Goal: Entertainment & Leisure: Consume media (video, audio)

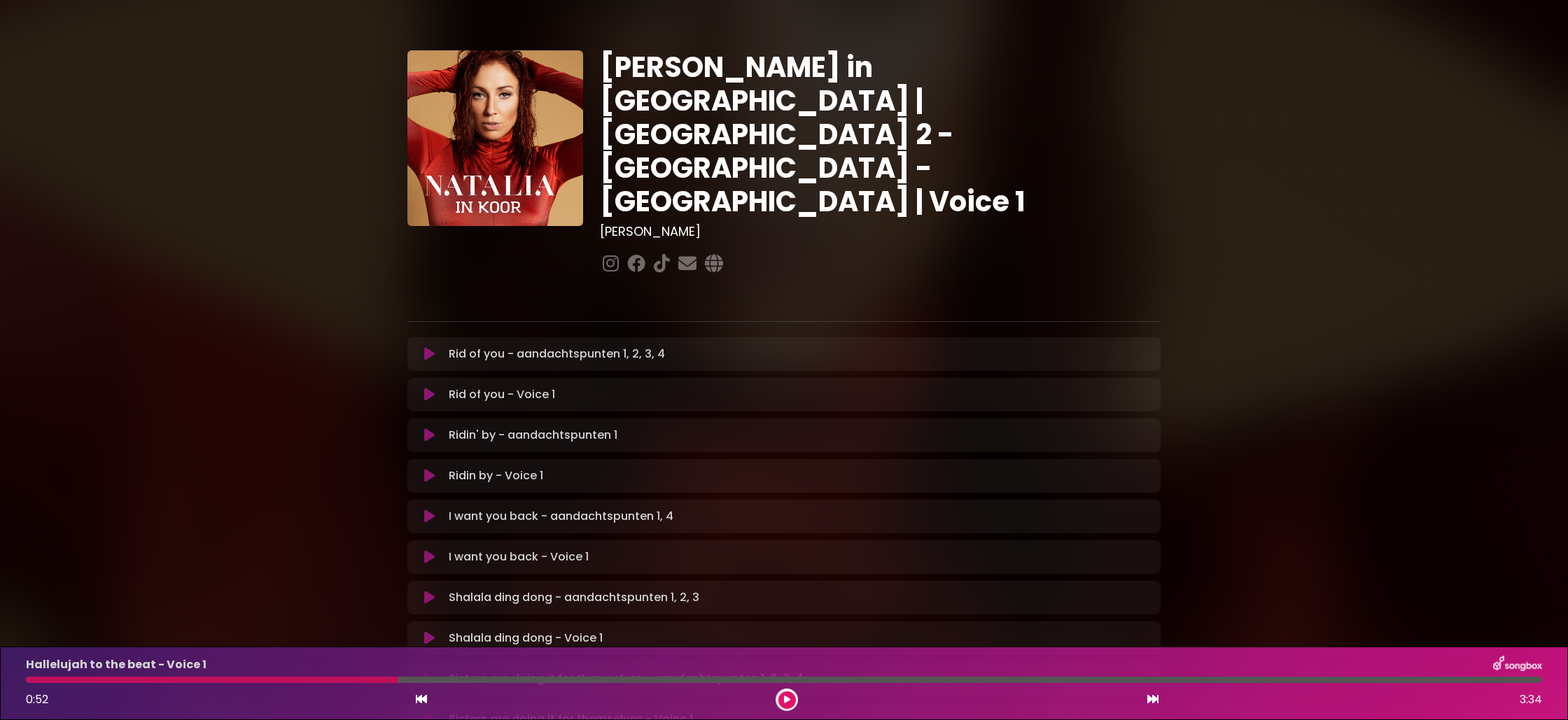
scroll to position [27, 0]
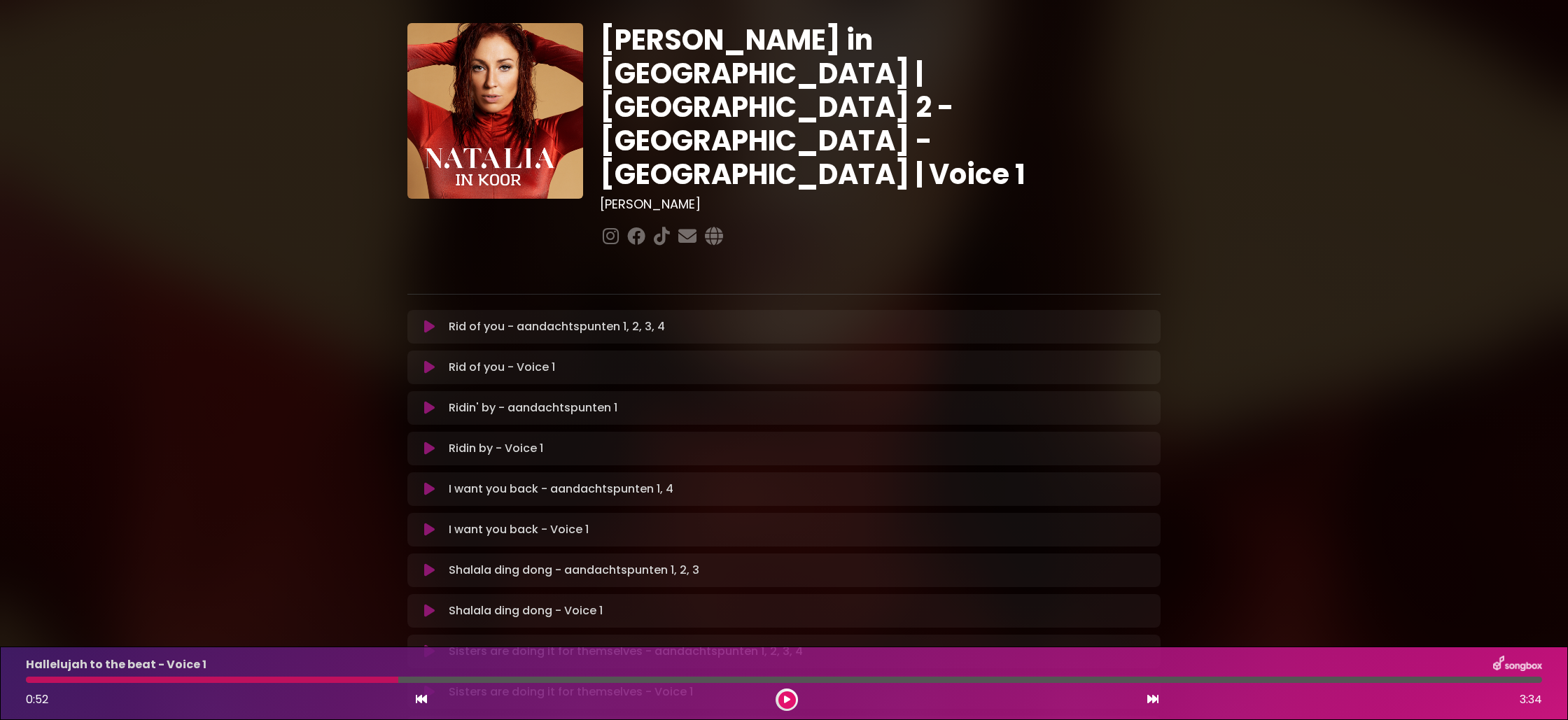
click at [31, 680] on div at bounding box center [213, 680] width 373 height 6
click at [31, 683] on div at bounding box center [213, 680] width 373 height 6
click at [416, 698] on icon at bounding box center [421, 699] width 11 height 11
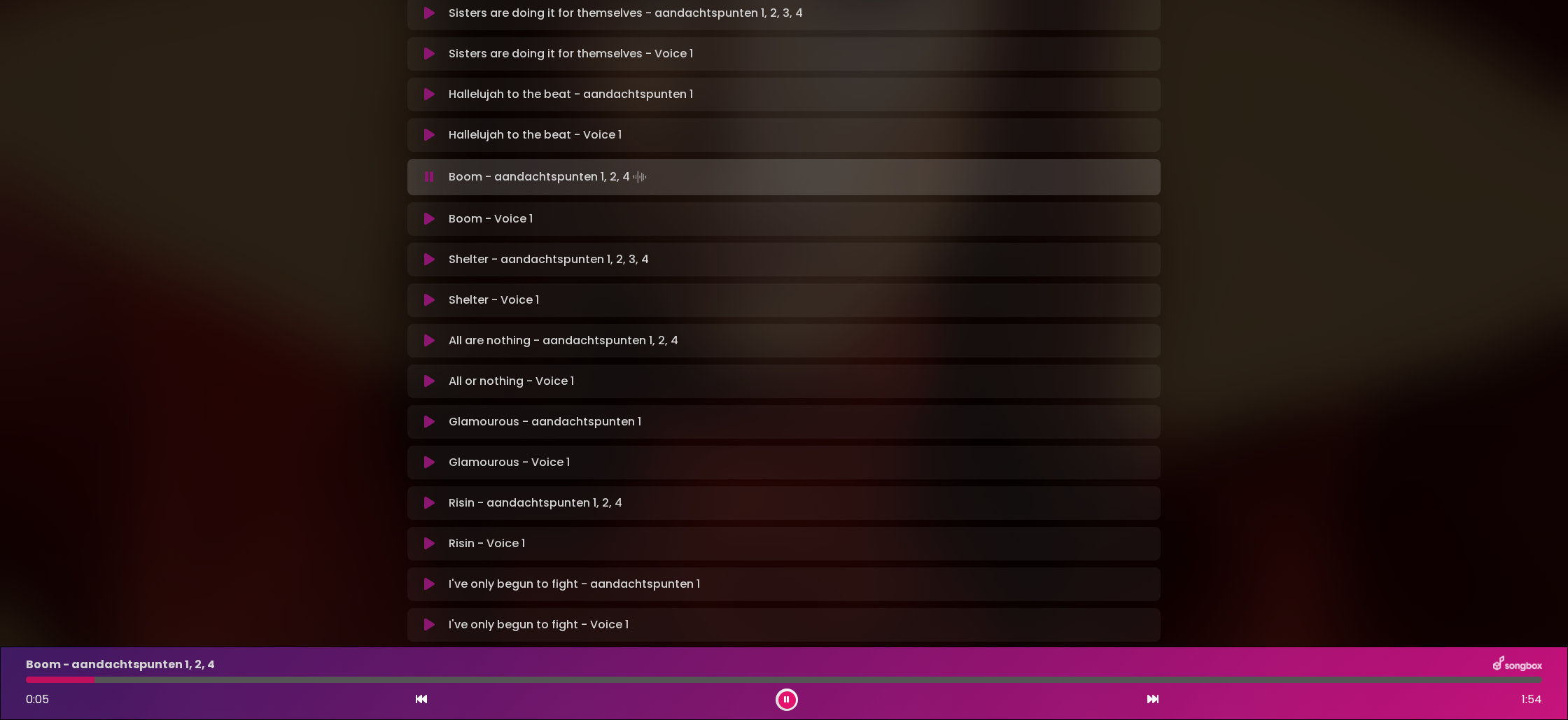
scroll to position [671, 0]
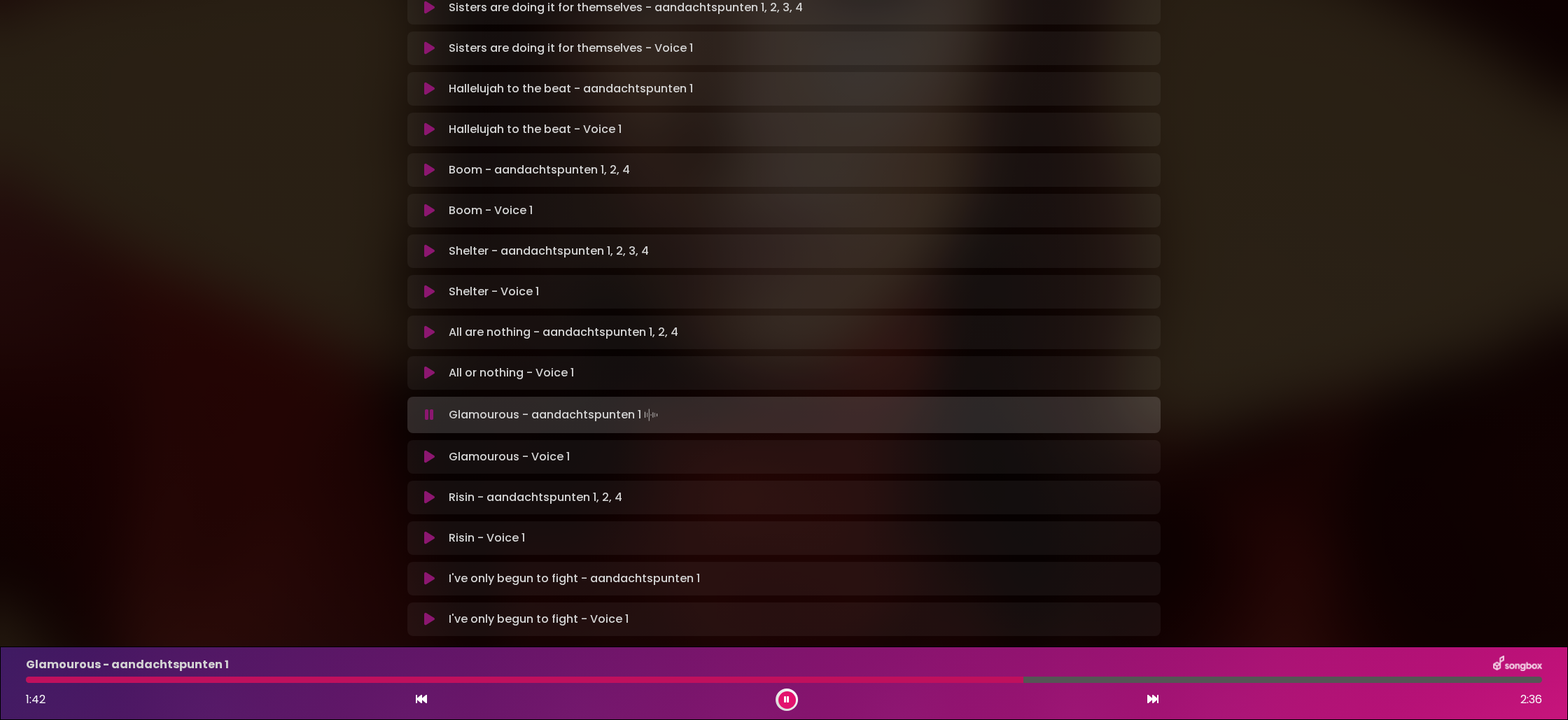
click at [751, 681] on div at bounding box center [525, 680] width 998 height 6
click at [789, 697] on icon at bounding box center [786, 700] width 5 height 8
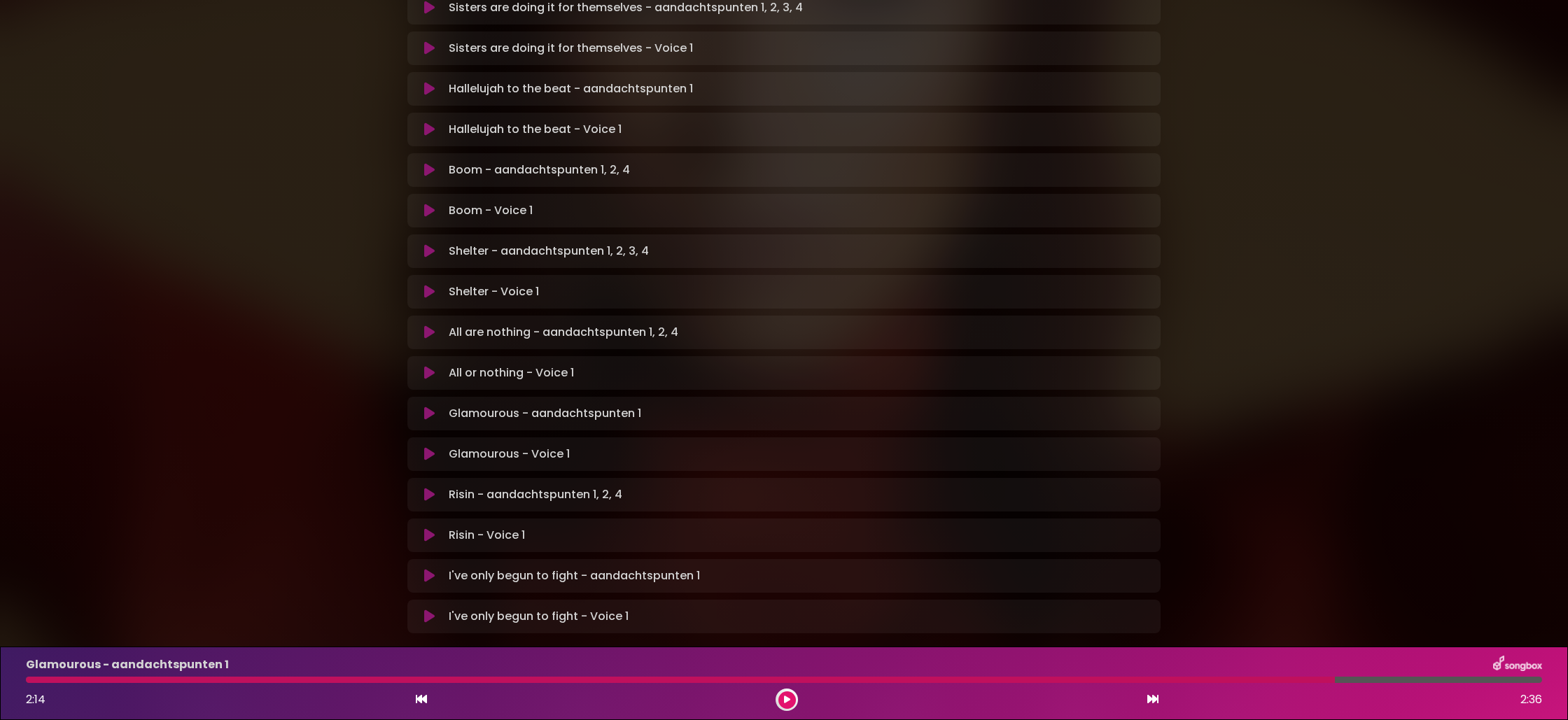
click at [825, 681] on div at bounding box center [680, 680] width 1309 height 6
click at [783, 678] on div at bounding box center [680, 680] width 1309 height 6
click at [775, 680] on div at bounding box center [680, 680] width 1309 height 6
click at [493, 677] on div at bounding box center [680, 680] width 1309 height 6
click at [427, 694] on icon at bounding box center [421, 699] width 11 height 11
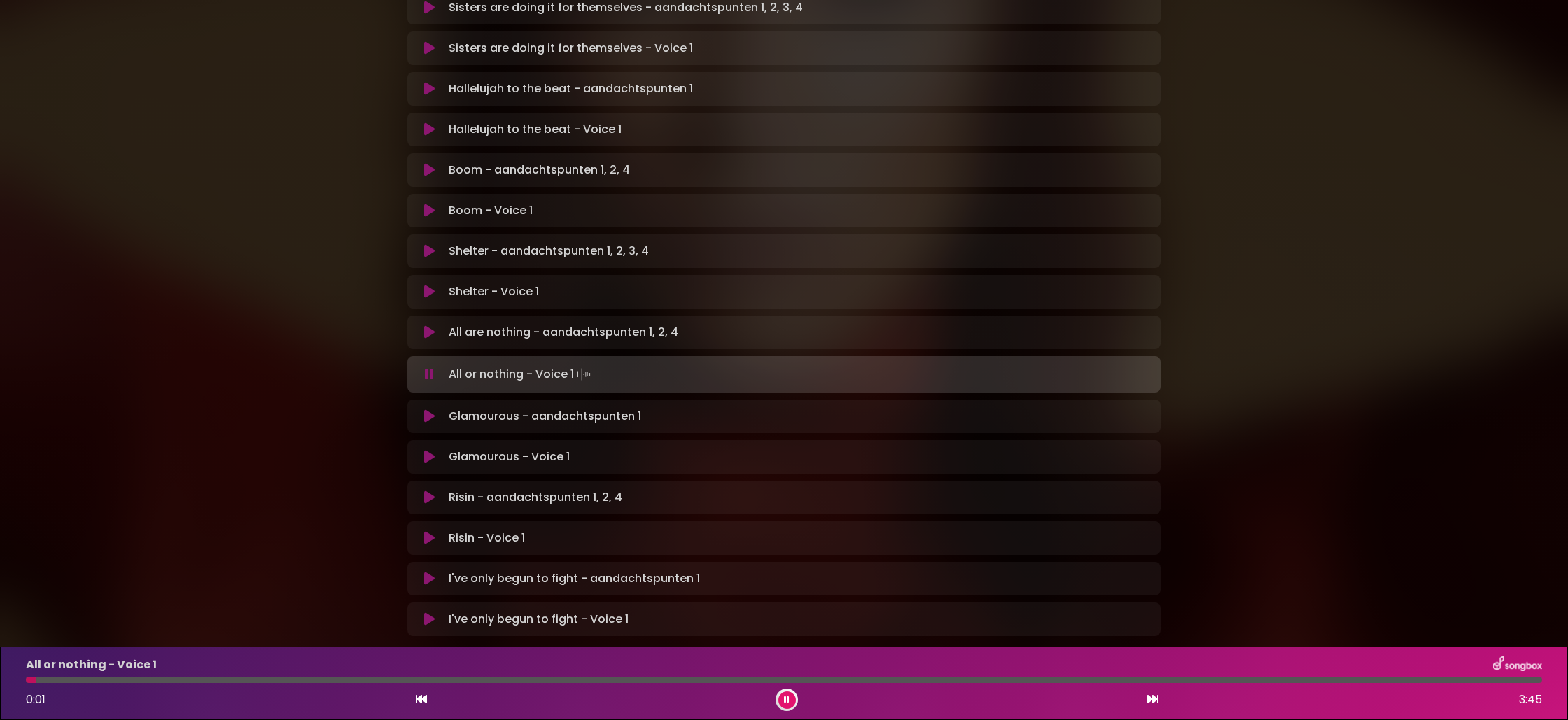
click at [1151, 701] on icon at bounding box center [1153, 699] width 11 height 11
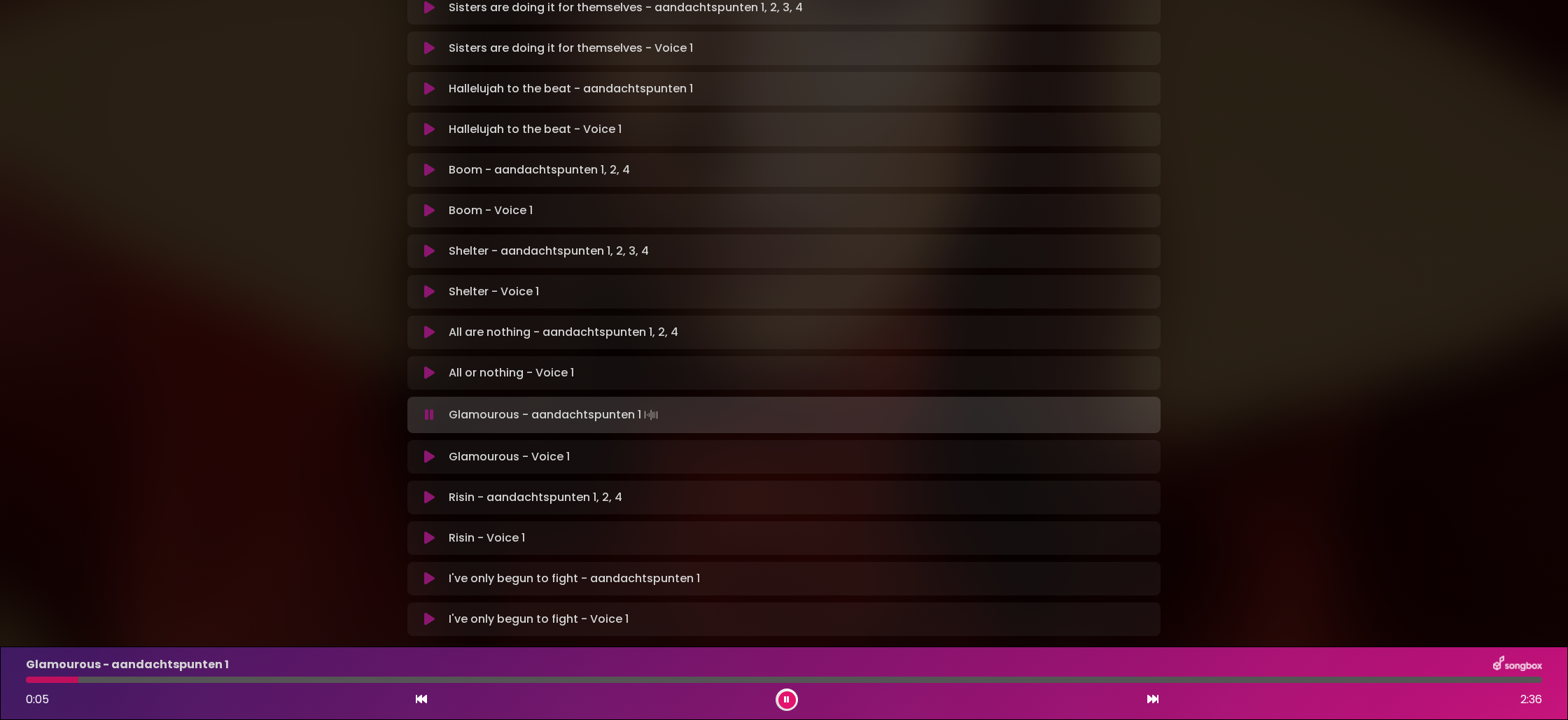
click at [582, 682] on div at bounding box center [784, 680] width 1516 height 6
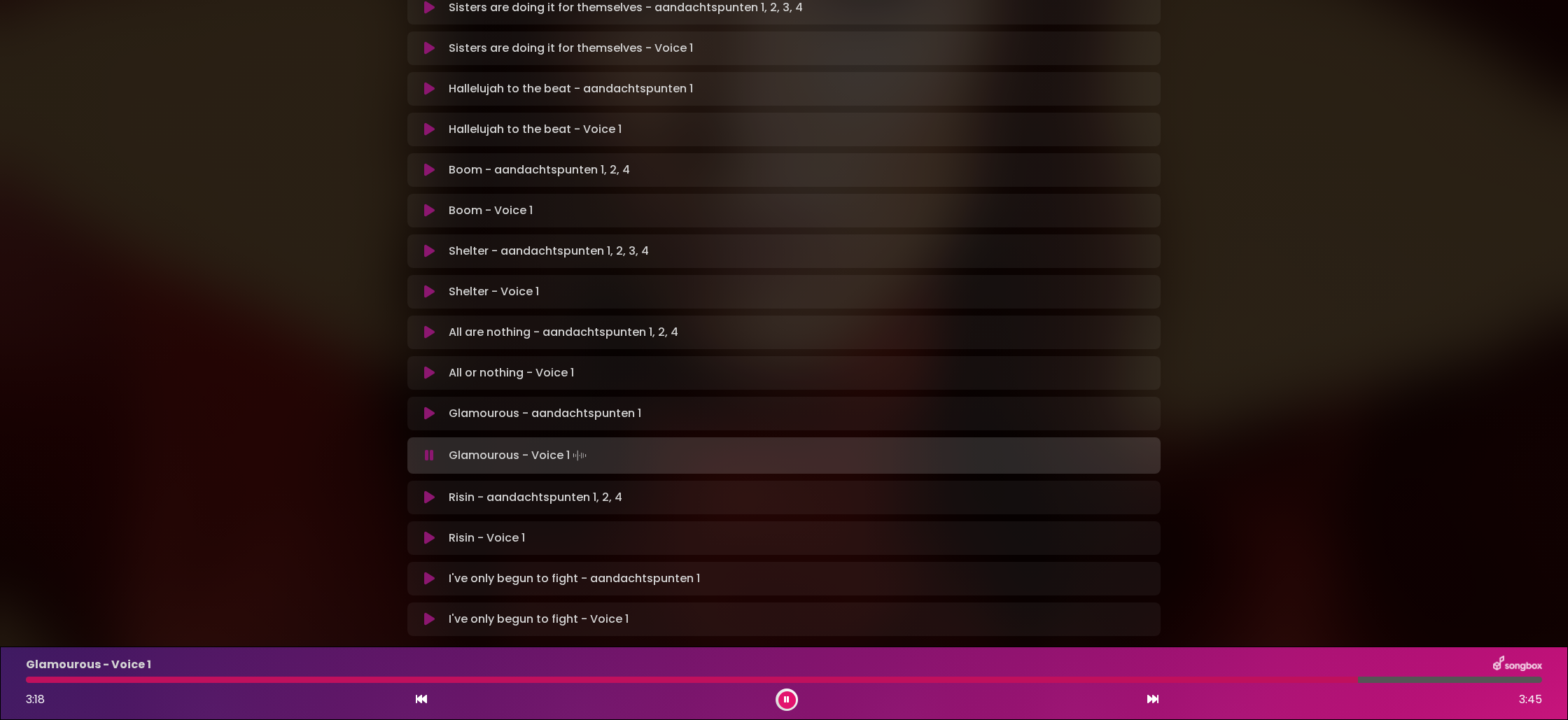
click at [1159, 699] on div "3:18 3:45" at bounding box center [784, 700] width 1533 height 22
click at [1151, 700] on icon at bounding box center [1153, 699] width 11 height 11
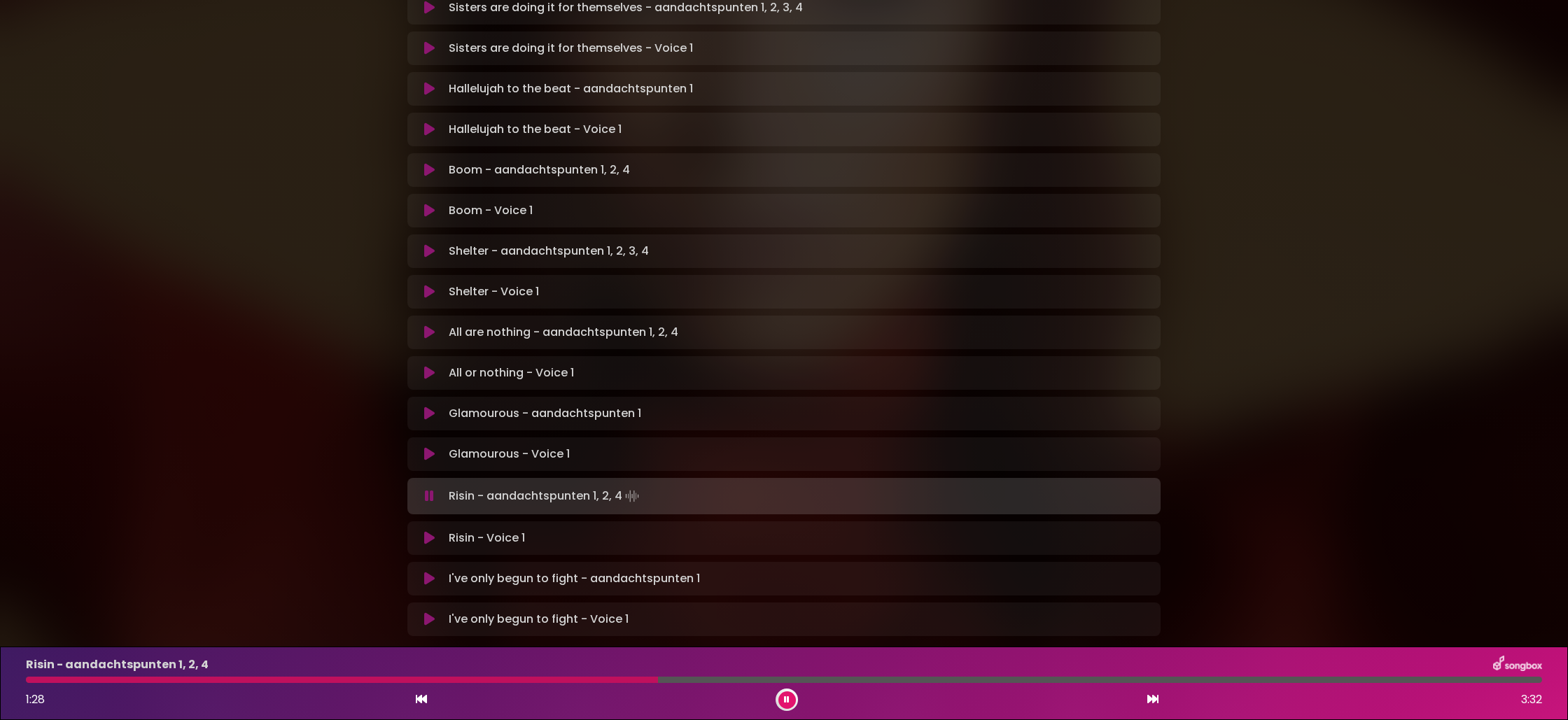
click at [599, 679] on div at bounding box center [342, 680] width 632 height 6
click at [568, 681] on div at bounding box center [318, 680] width 585 height 6
click at [554, 679] on div at bounding box center [423, 680] width 794 height 6
click at [676, 683] on div at bounding box center [784, 680] width 1516 height 6
click at [661, 683] on div at bounding box center [354, 680] width 656 height 6
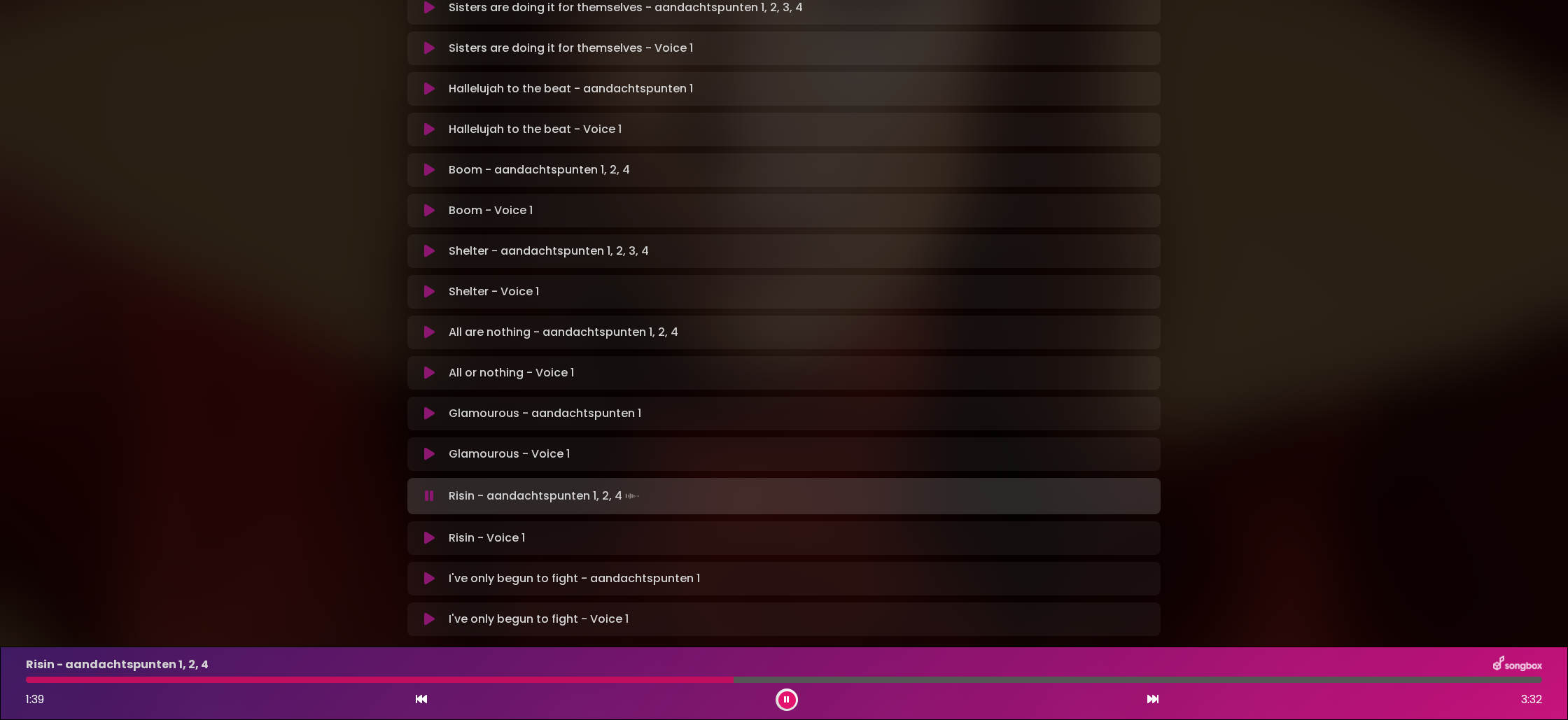
click at [663, 683] on div at bounding box center [379, 680] width 707 height 6
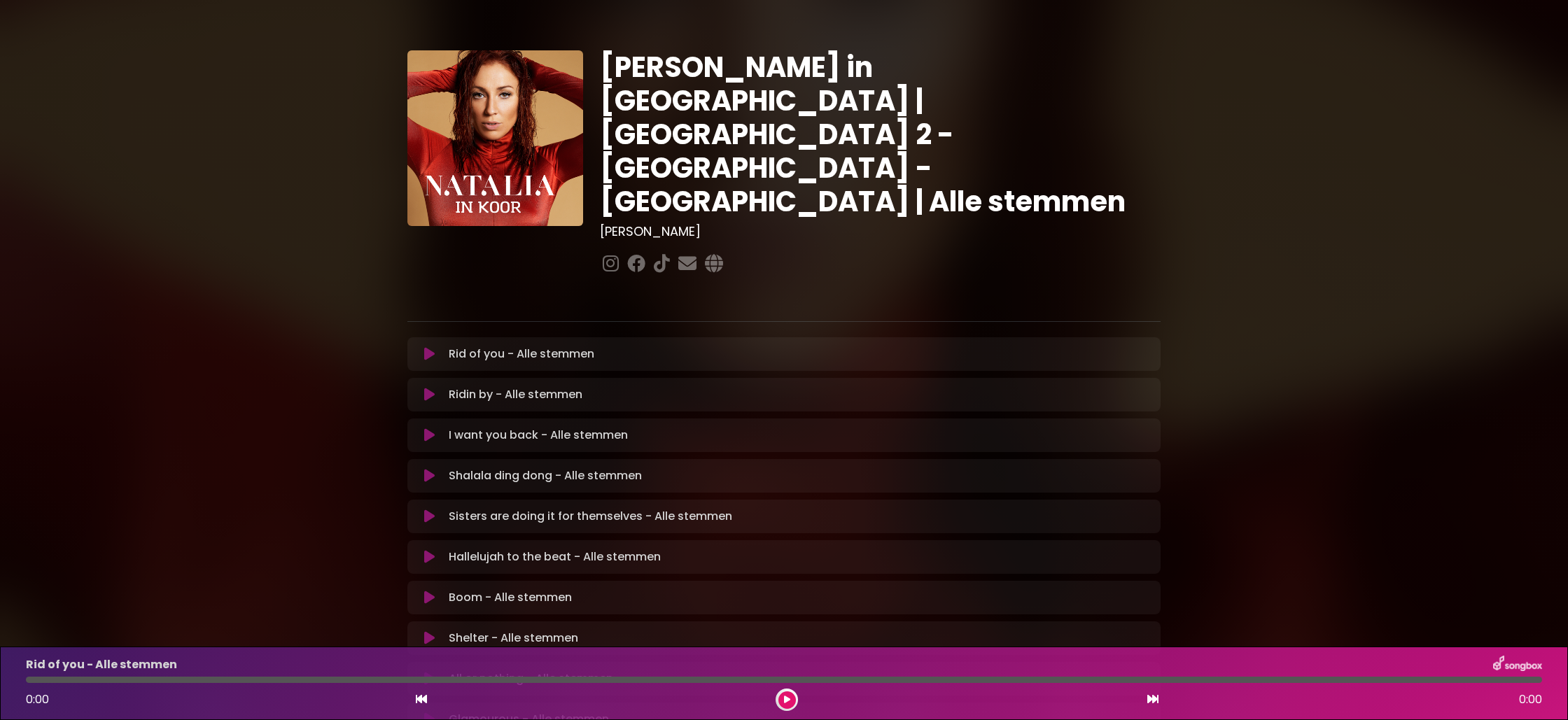
click at [423, 347] on button at bounding box center [430, 354] width 27 height 14
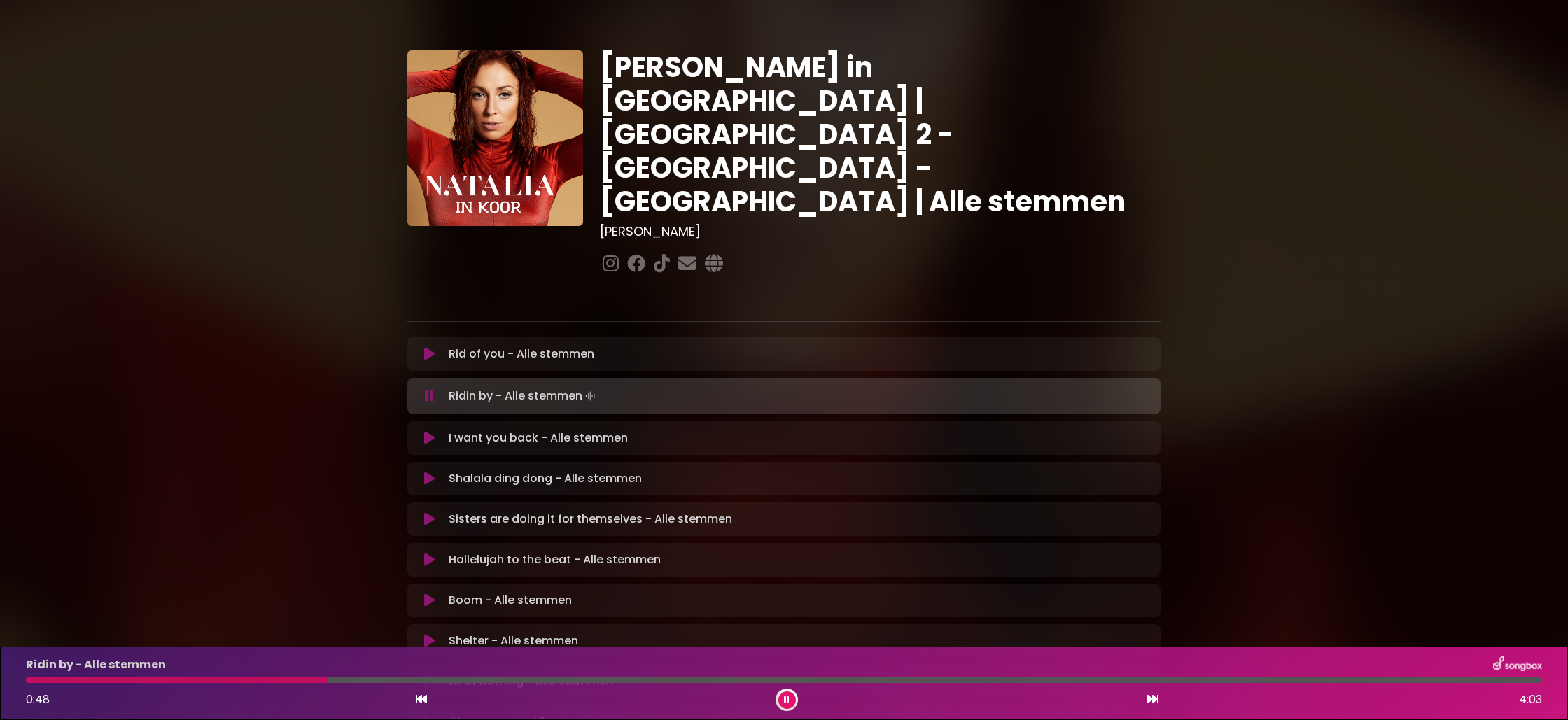
click at [792, 698] on button at bounding box center [787, 700] width 17 height 17
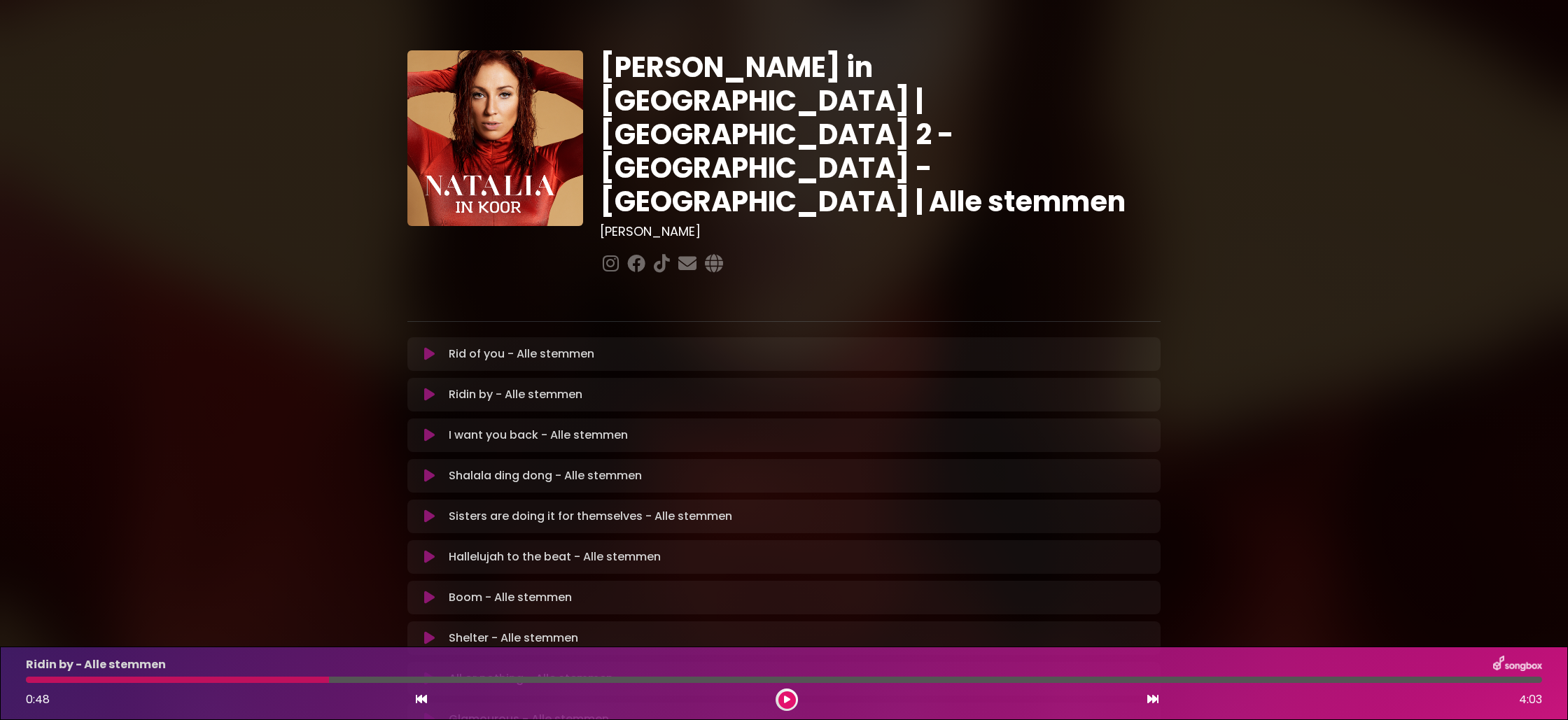
click at [789, 697] on icon at bounding box center [787, 700] width 6 height 8
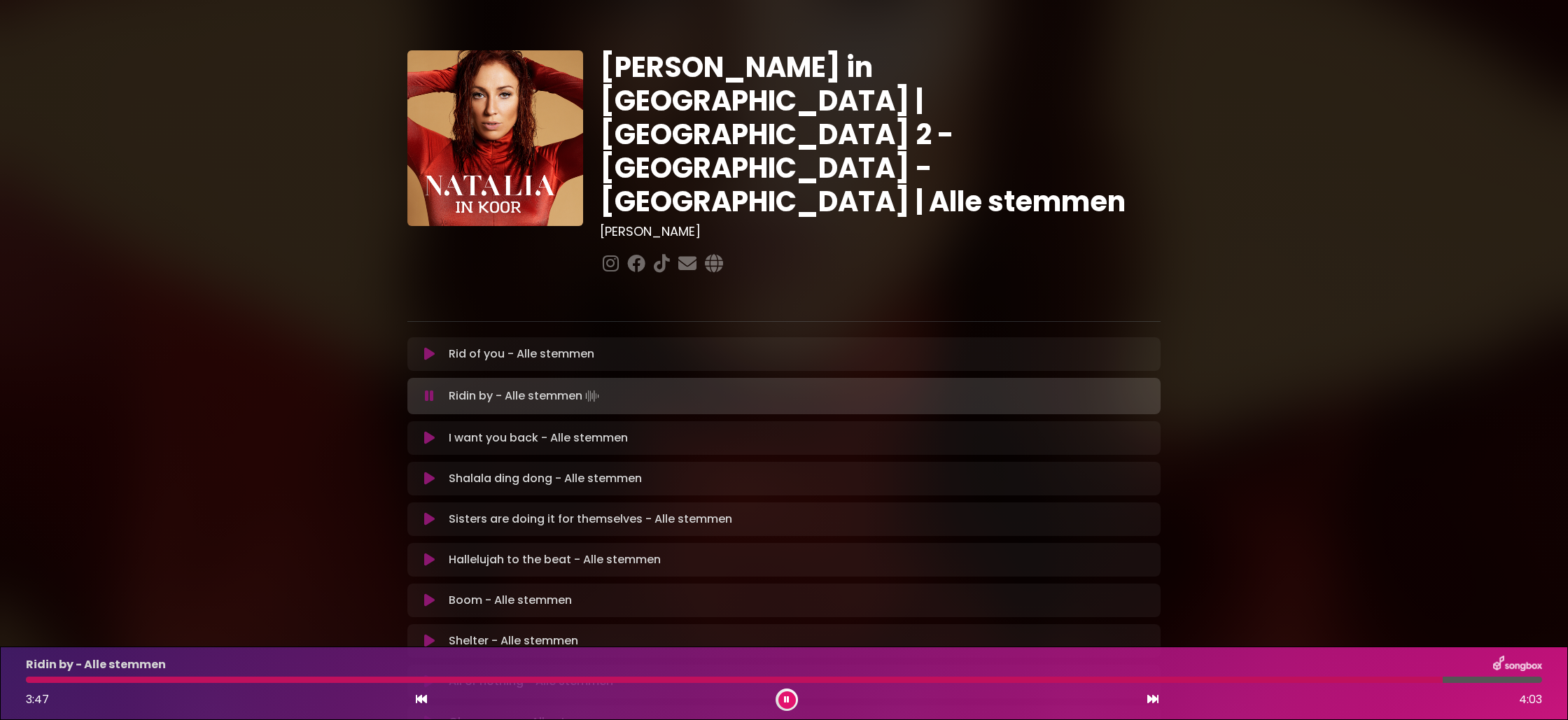
click at [787, 703] on icon at bounding box center [786, 700] width 5 height 8
